Goal: Information Seeking & Learning: Learn about a topic

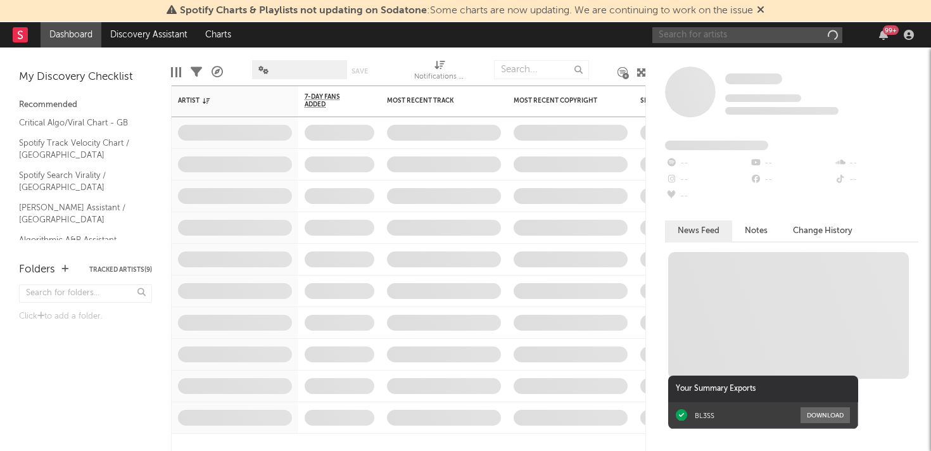
click at [743, 37] on input "text" at bounding box center [747, 35] width 190 height 16
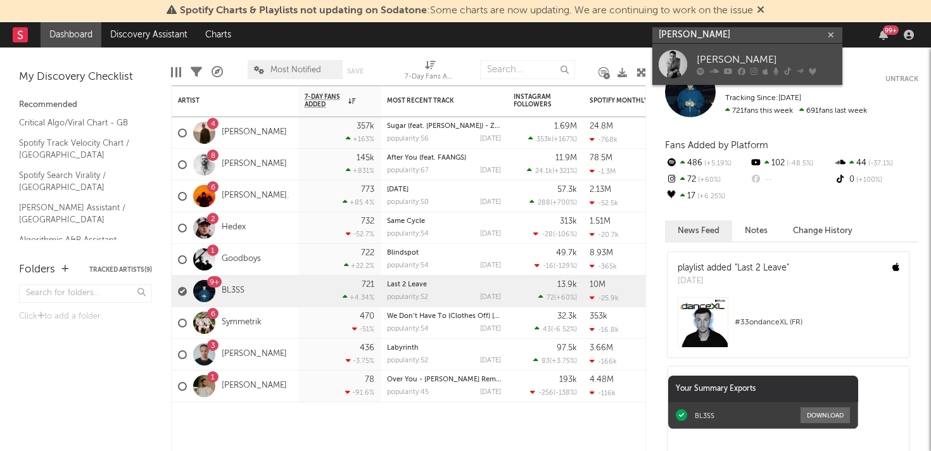
type input "cameron whitcomb"
click at [753, 58] on div "Cameron Whitcomb" at bounding box center [766, 60] width 139 height 15
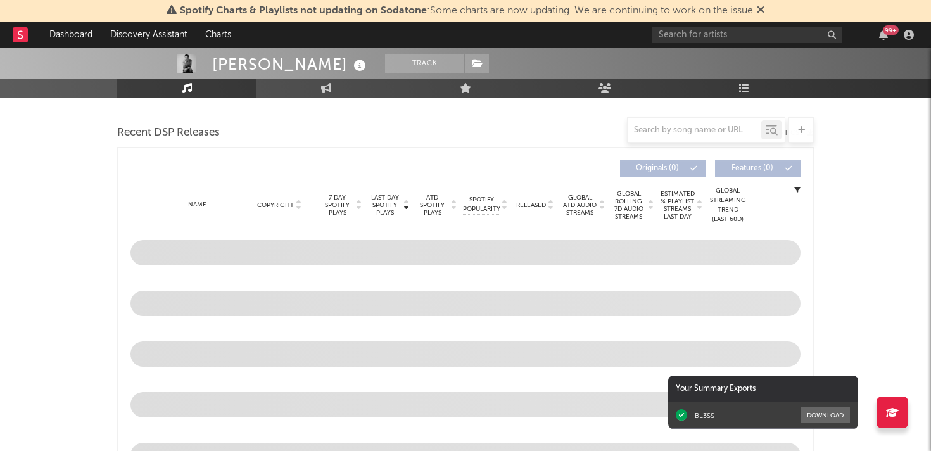
scroll to position [324, 0]
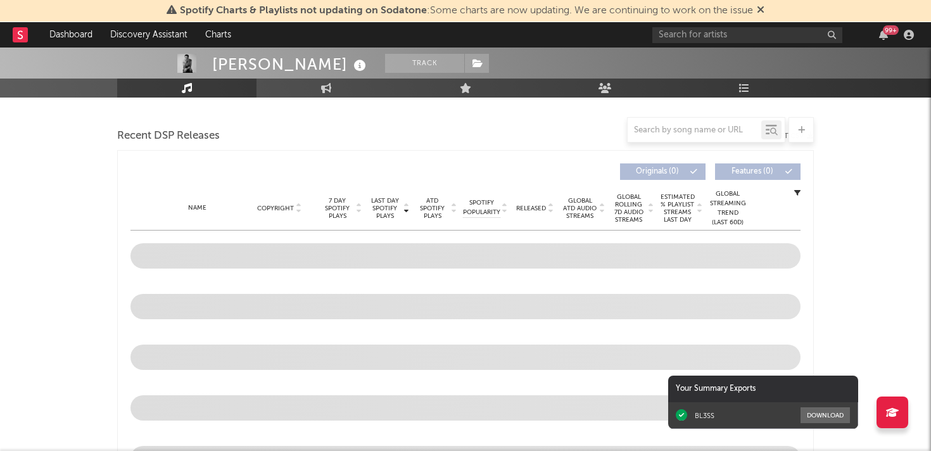
click at [691, 117] on div at bounding box center [706, 129] width 158 height 25
click at [687, 129] on input "text" at bounding box center [695, 130] width 134 height 10
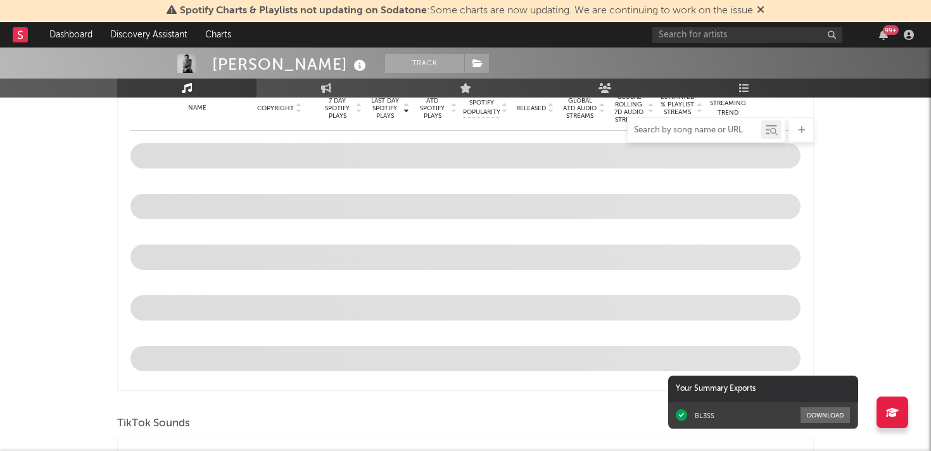
type input "t"
select select "6m"
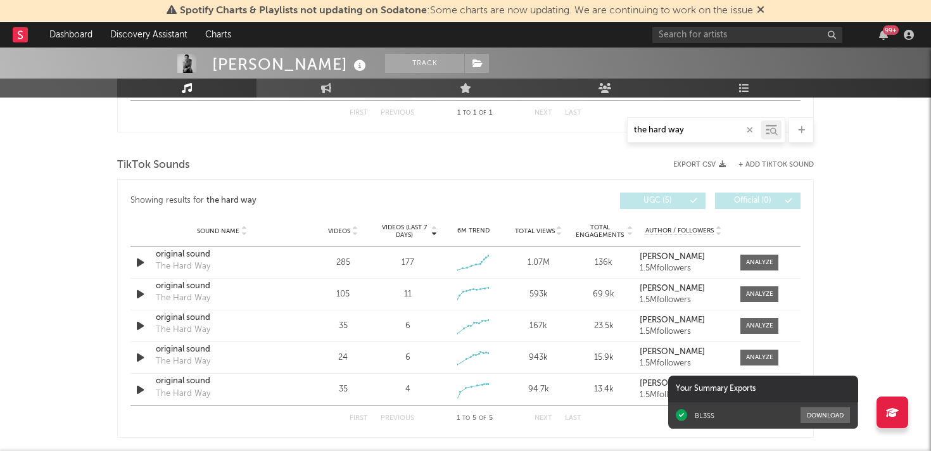
scroll to position [608, 0]
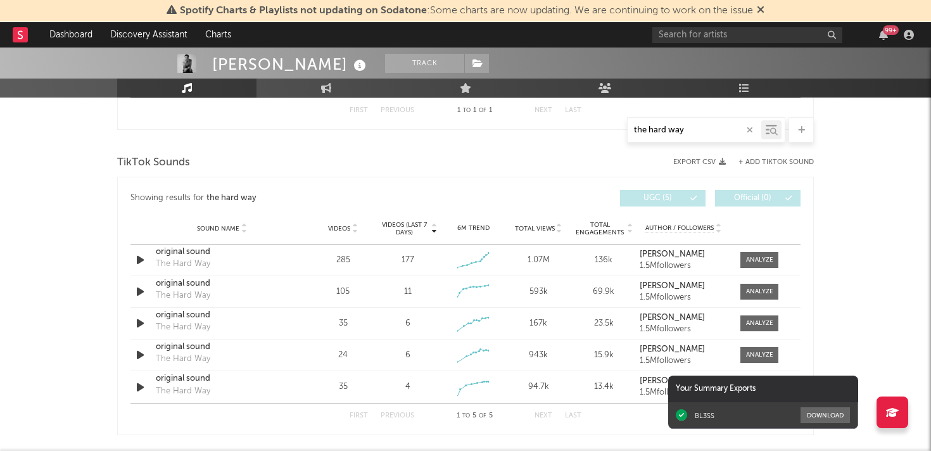
type input "the hard way"
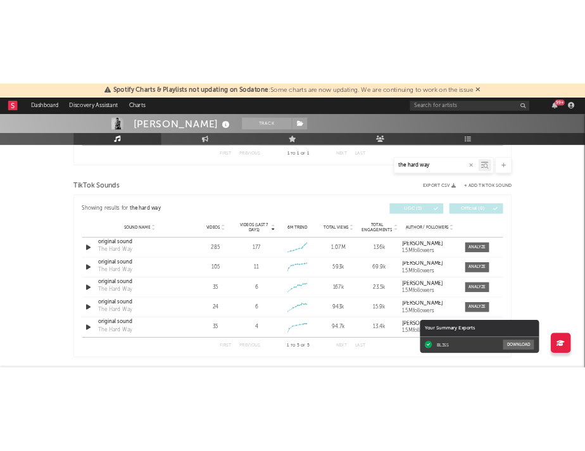
scroll to position [643, 0]
